Goal: Task Accomplishment & Management: Use online tool/utility

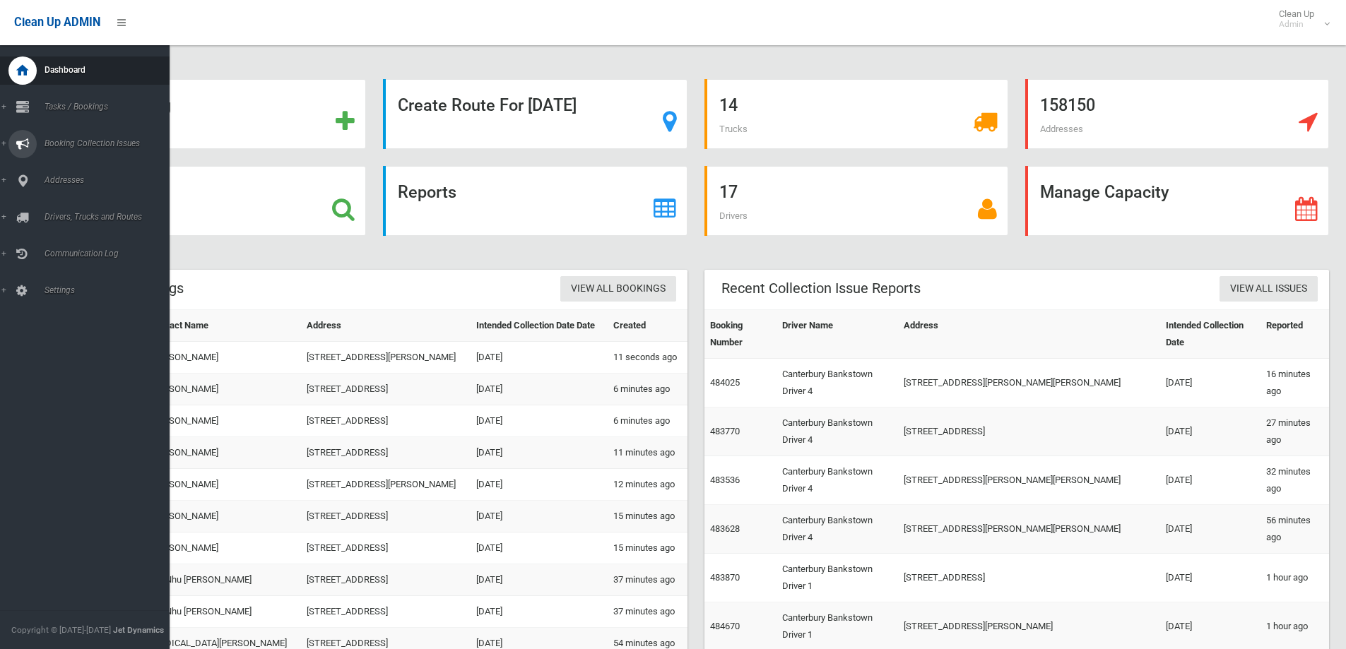
click at [75, 140] on span "Booking Collection Issues" at bounding box center [110, 143] width 140 height 10
click at [82, 105] on span "Tasks / Bookings" at bounding box center [110, 107] width 140 height 10
click at [47, 207] on span "Search" at bounding box center [104, 211] width 128 height 10
click at [49, 208] on span "Search" at bounding box center [104, 211] width 128 height 10
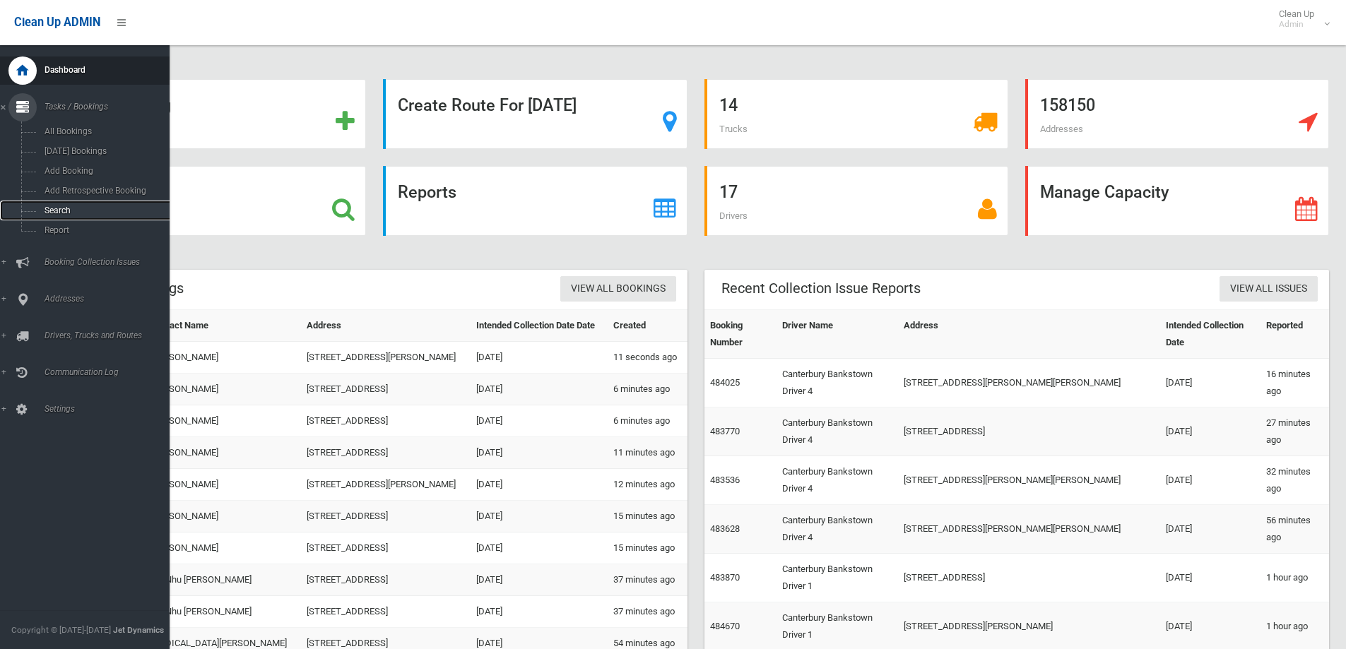
click at [57, 208] on span "Search" at bounding box center [104, 211] width 128 height 10
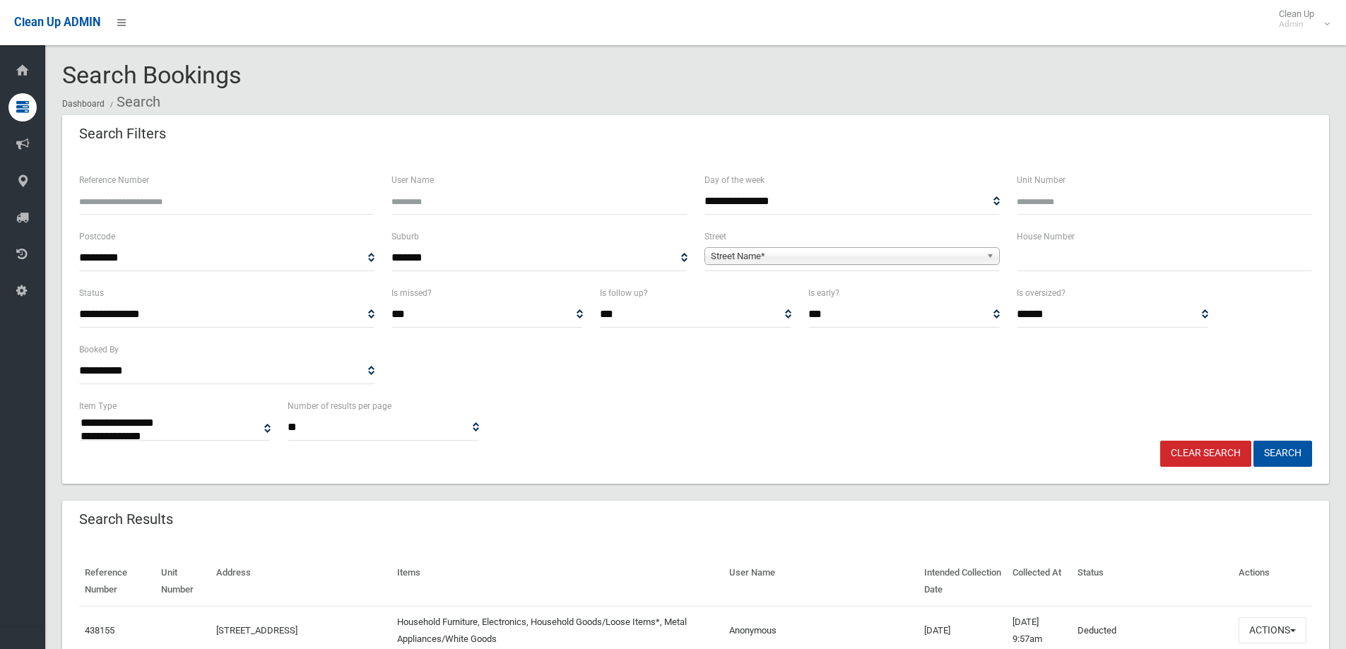
select select
click at [1055, 259] on input "text" at bounding box center [1163, 258] width 295 height 26
type input "**"
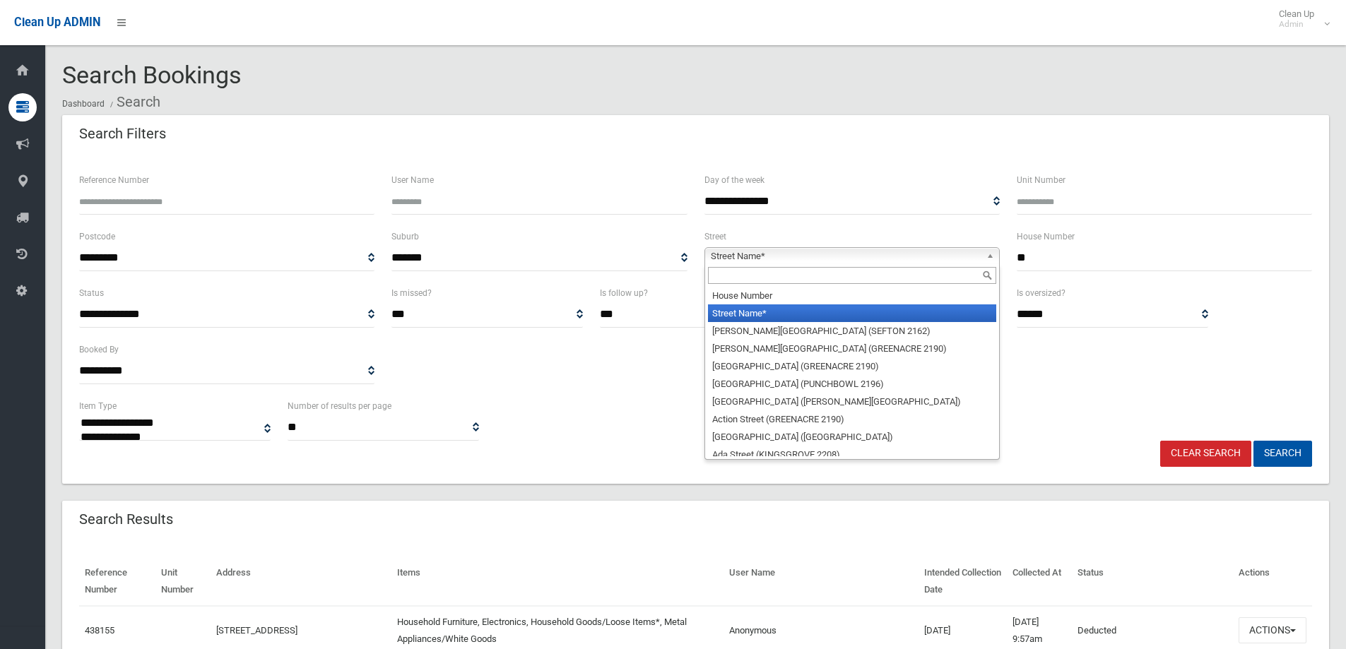
click at [760, 259] on span "Street Name*" at bounding box center [846, 256] width 270 height 17
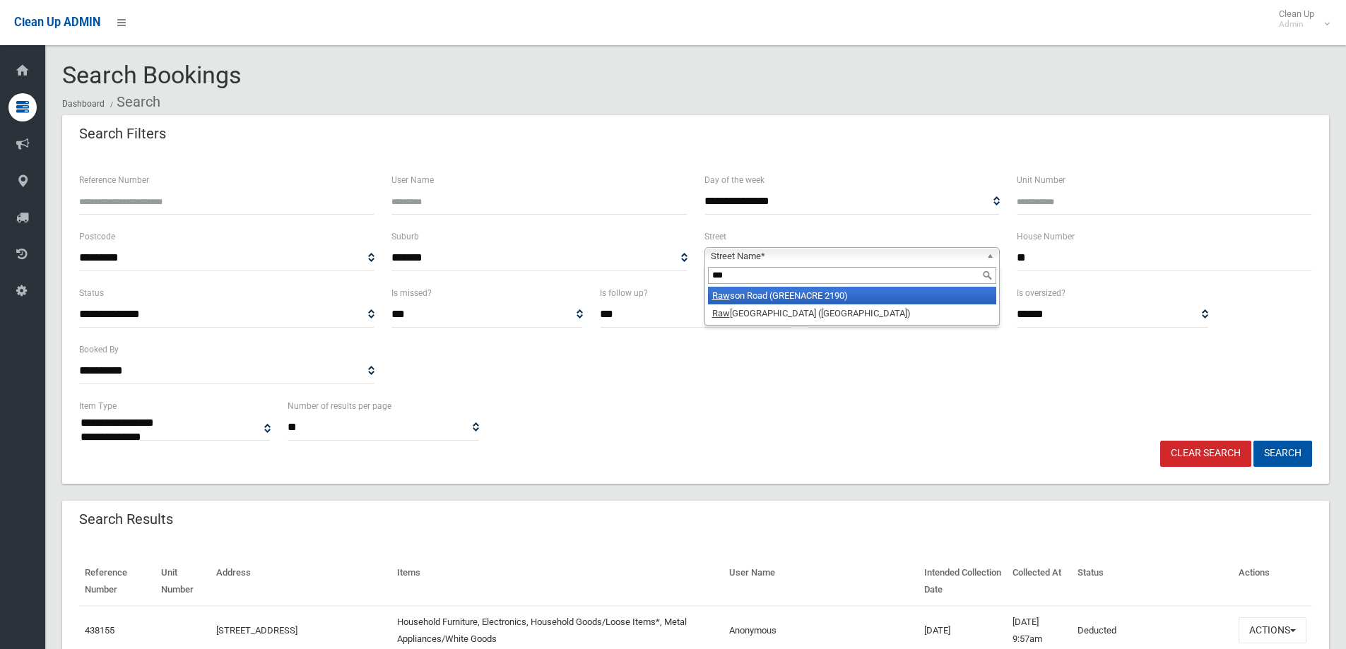
type input "***"
click at [778, 296] on li "[GEOGRAPHIC_DATA] (GREENACRE 2190)" at bounding box center [852, 296] width 288 height 18
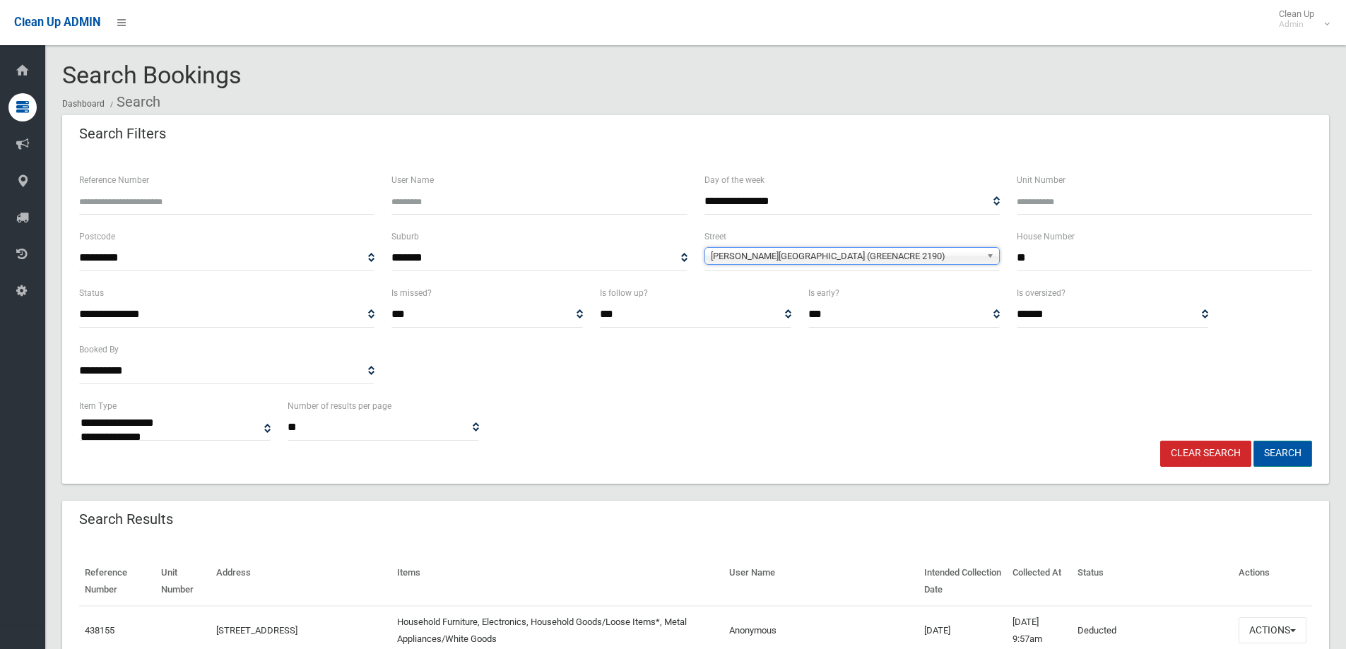
click at [1273, 453] on button "Search" at bounding box center [1282, 454] width 59 height 26
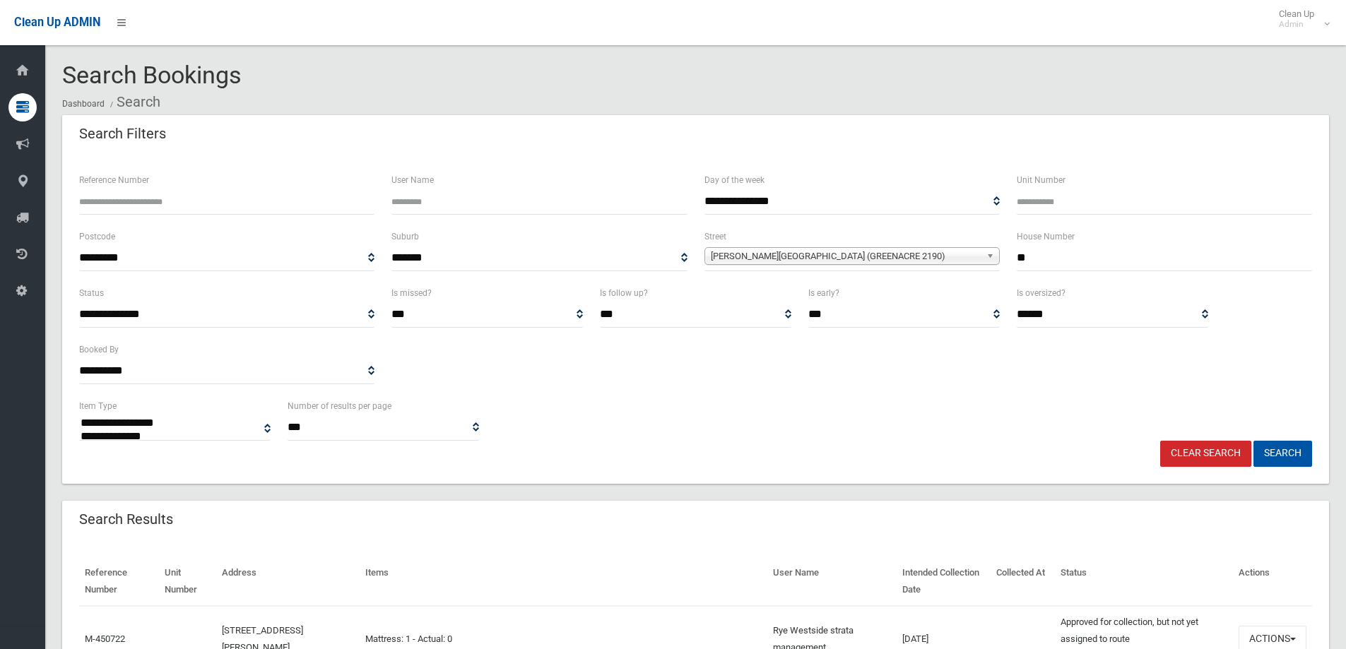
select select
